Goal: Task Accomplishment & Management: Use online tool/utility

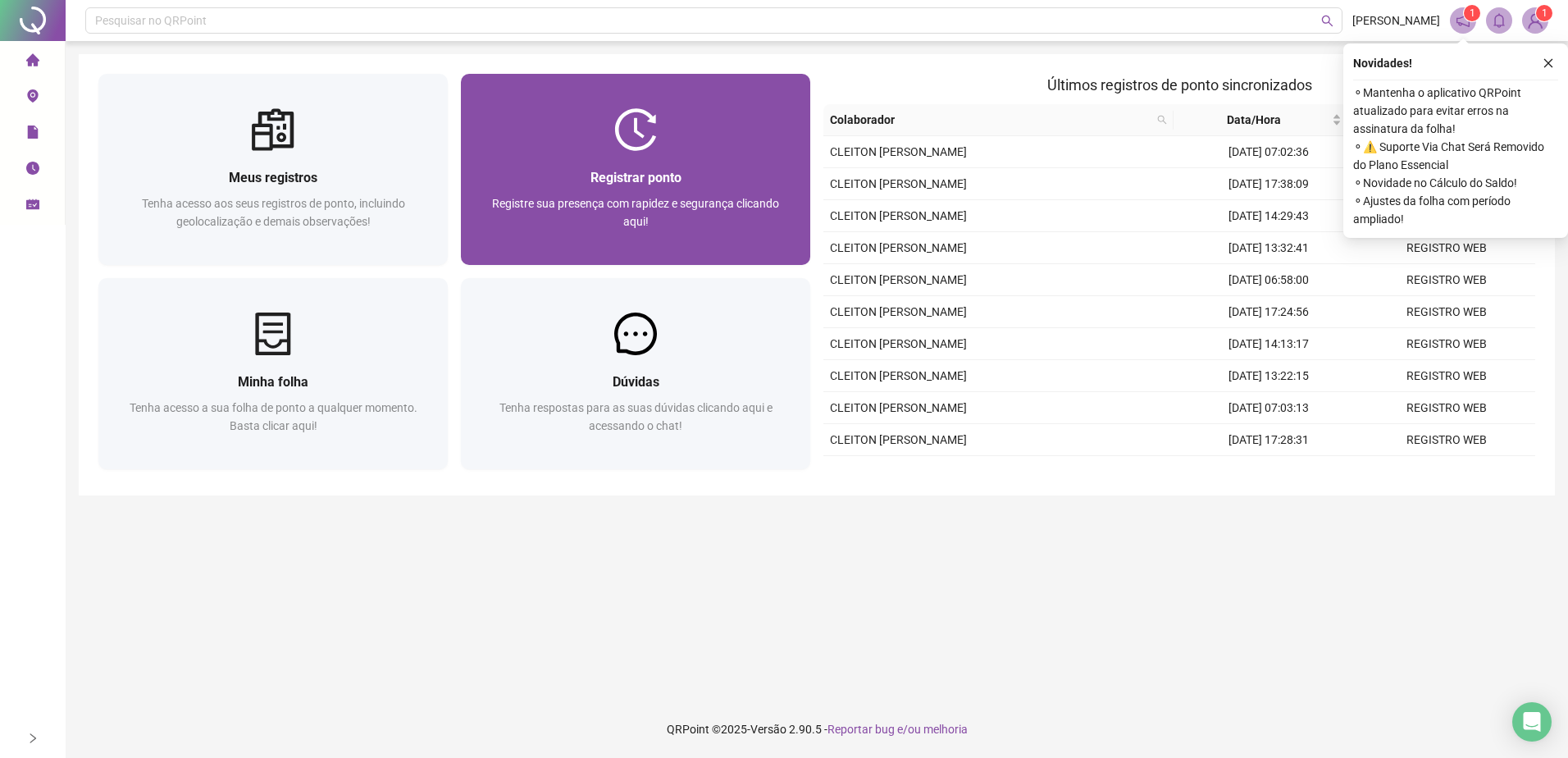
click at [634, 201] on span "Registre sua presença com rapidez e segurança clicando aqui!" at bounding box center [636, 213] width 287 height 32
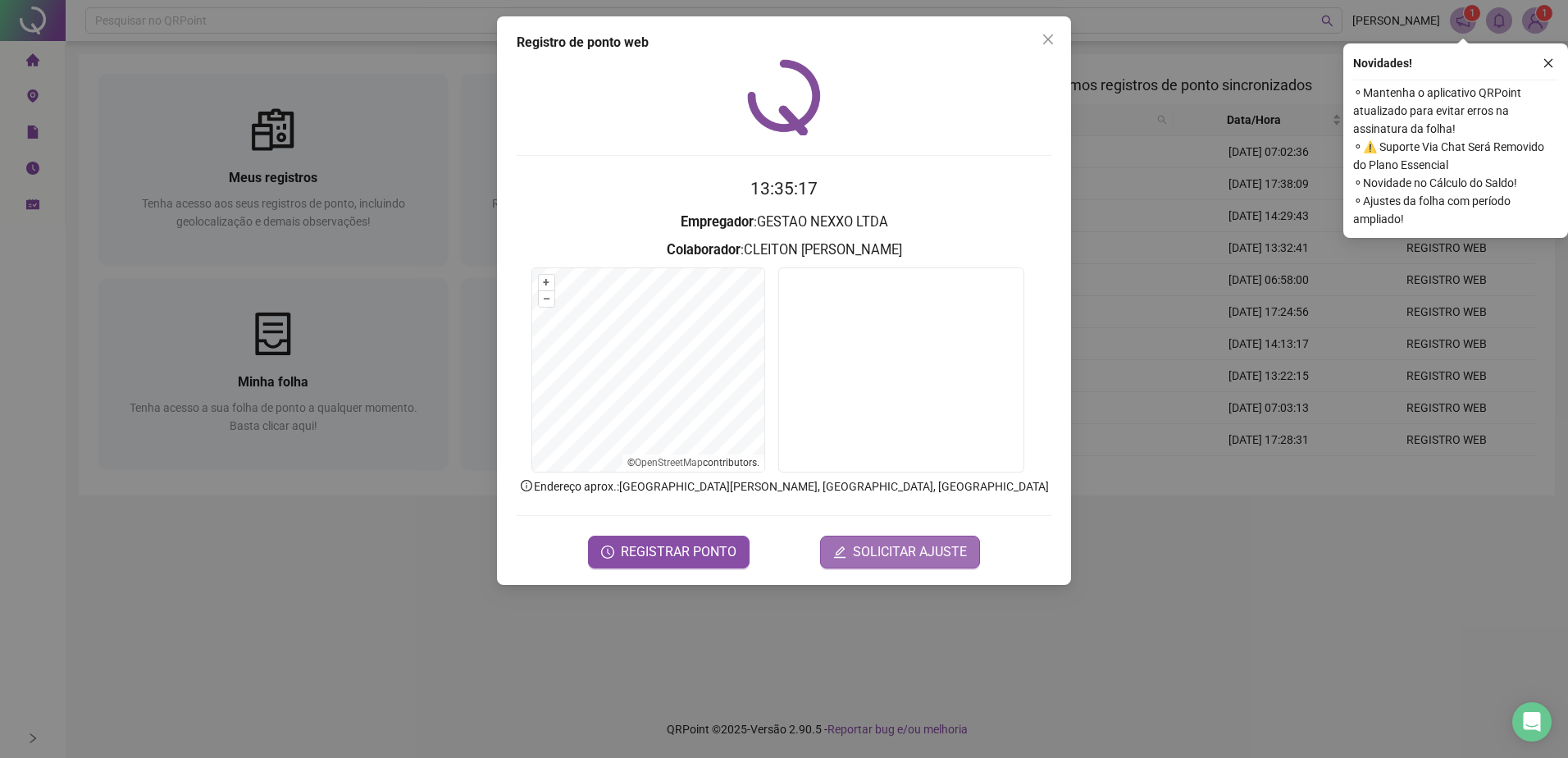
click at [905, 557] on span "SOLICITAR AJUSTE" at bounding box center [910, 551] width 114 height 20
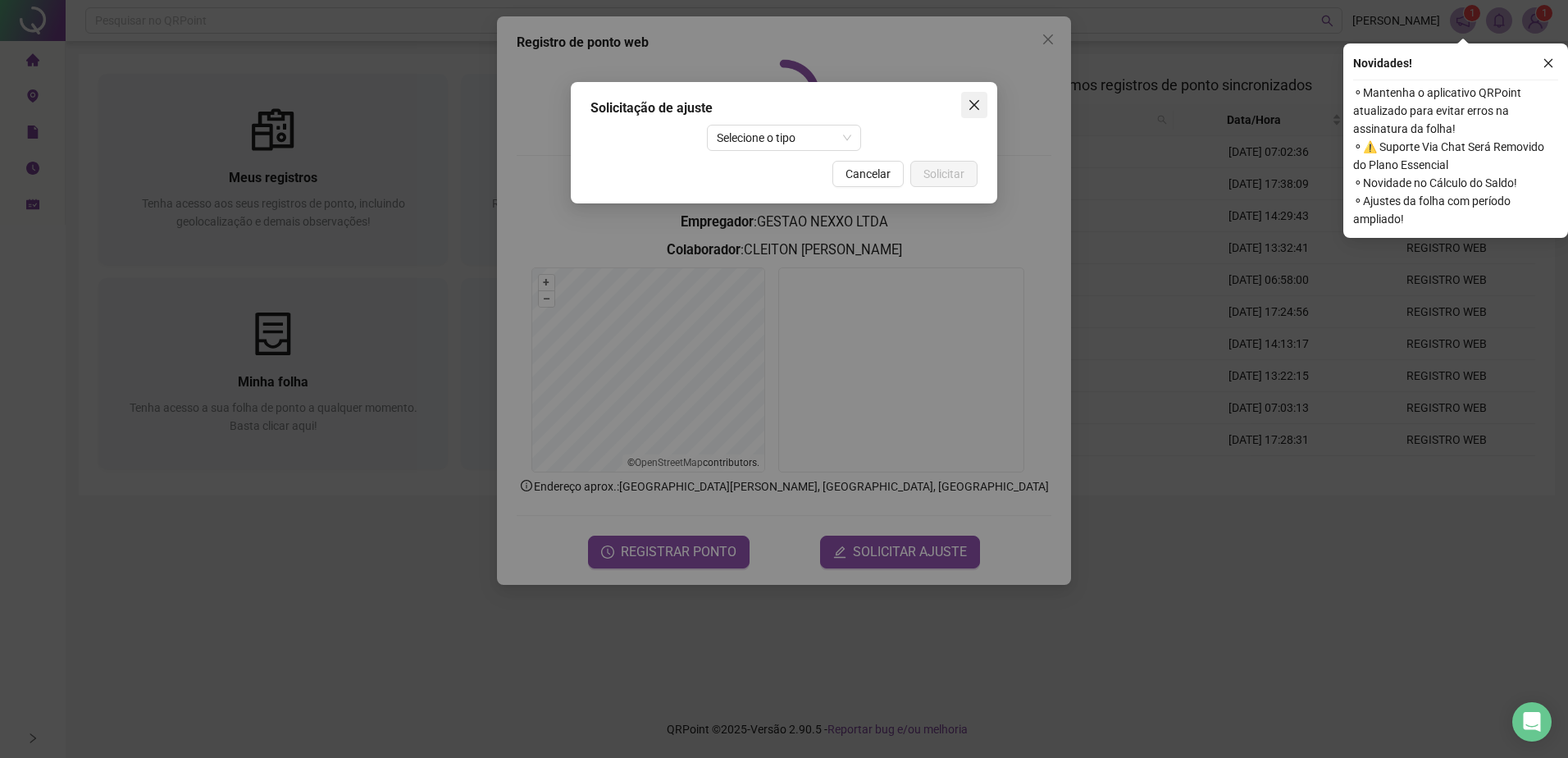
click at [980, 101] on icon "close" at bounding box center [974, 104] width 13 height 13
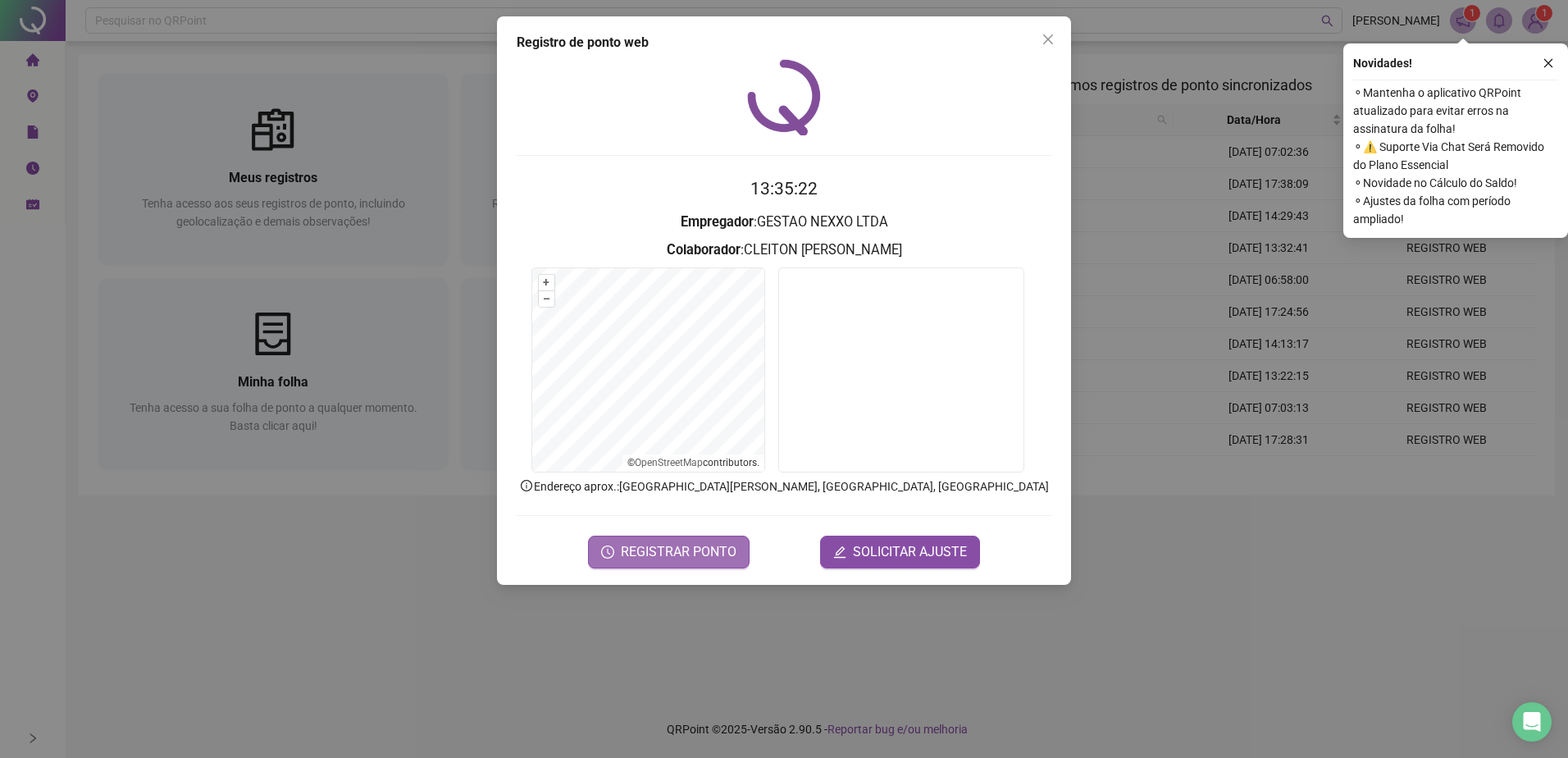
click at [626, 545] on span "REGISTRAR PONTO" at bounding box center [678, 551] width 115 height 20
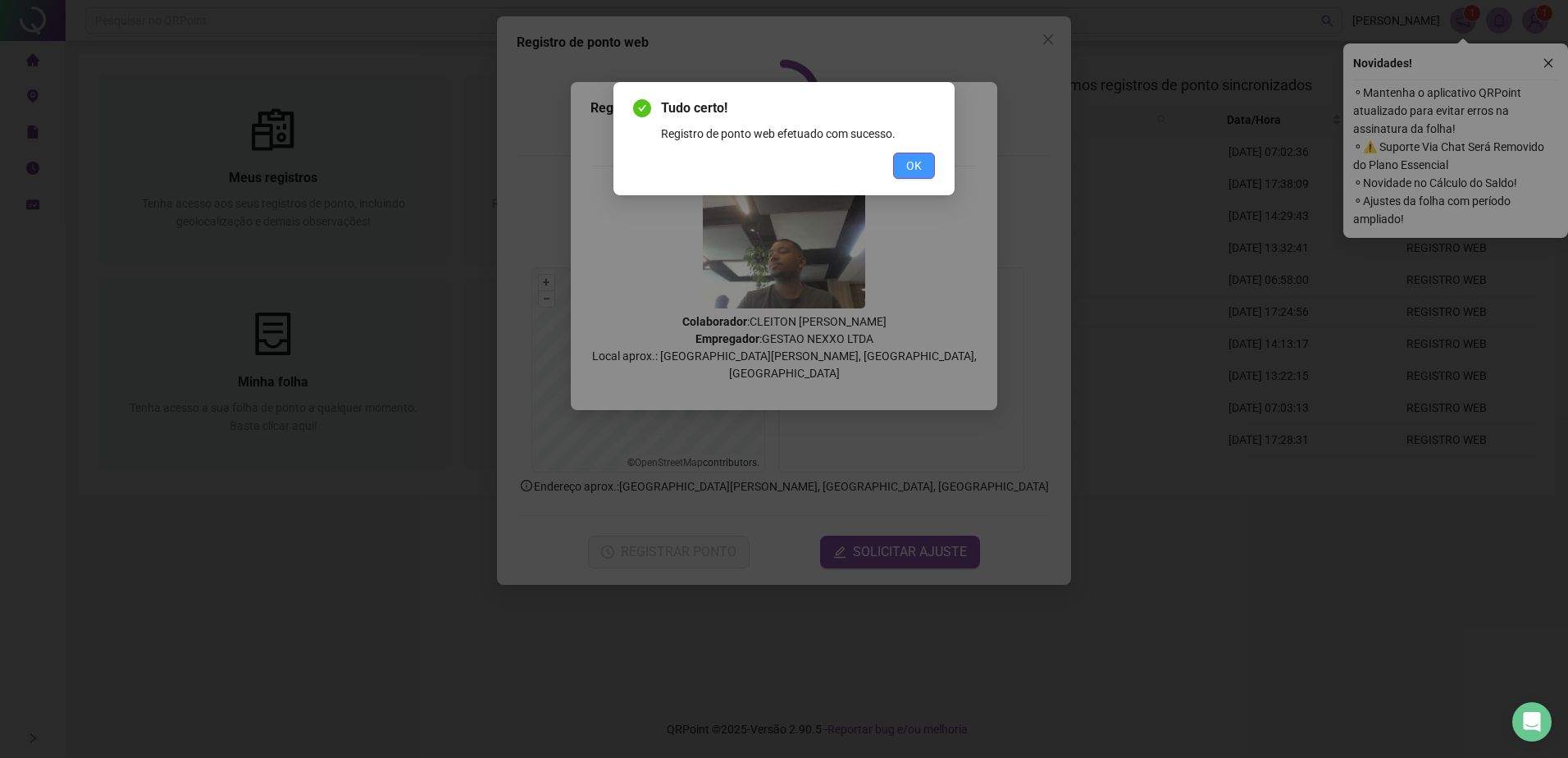
click at [927, 171] on button "OK" at bounding box center [913, 166] width 42 height 26
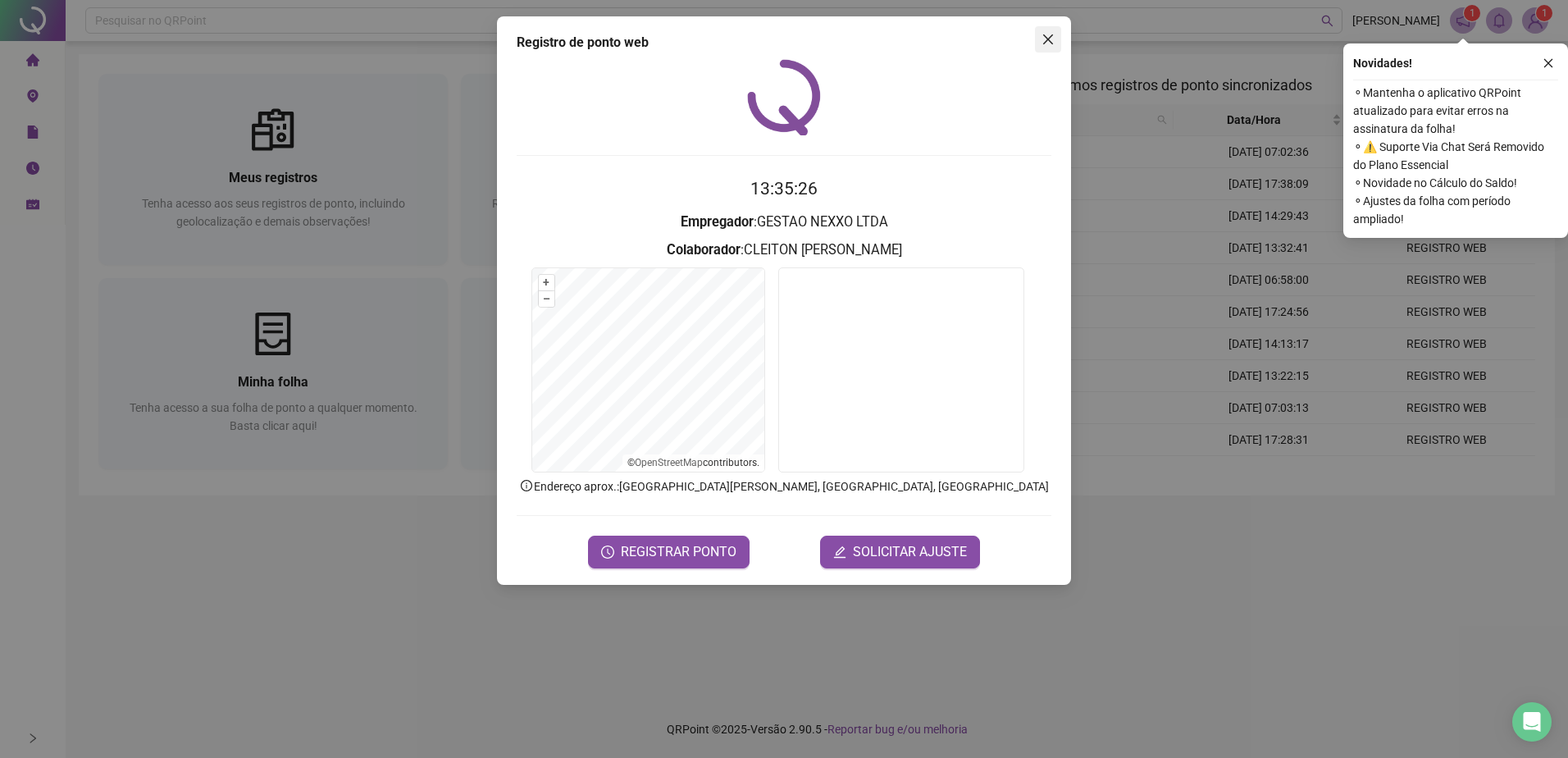
click at [1047, 38] on icon "close" at bounding box center [1048, 39] width 10 height 10
